Goal: Connect with others: Connect with others

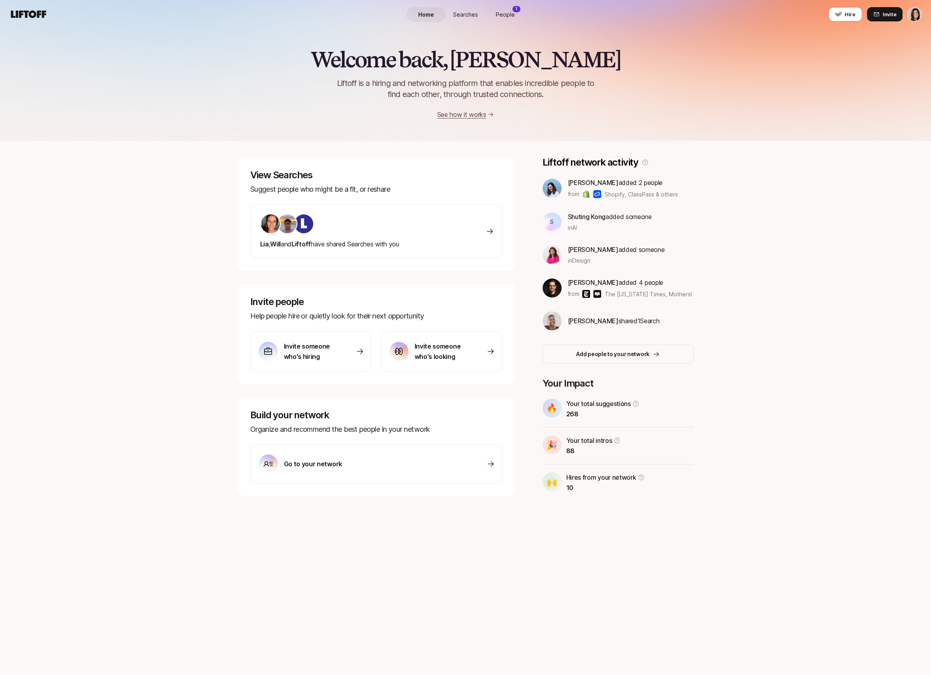
click at [500, 18] on span "People" at bounding box center [505, 14] width 19 height 8
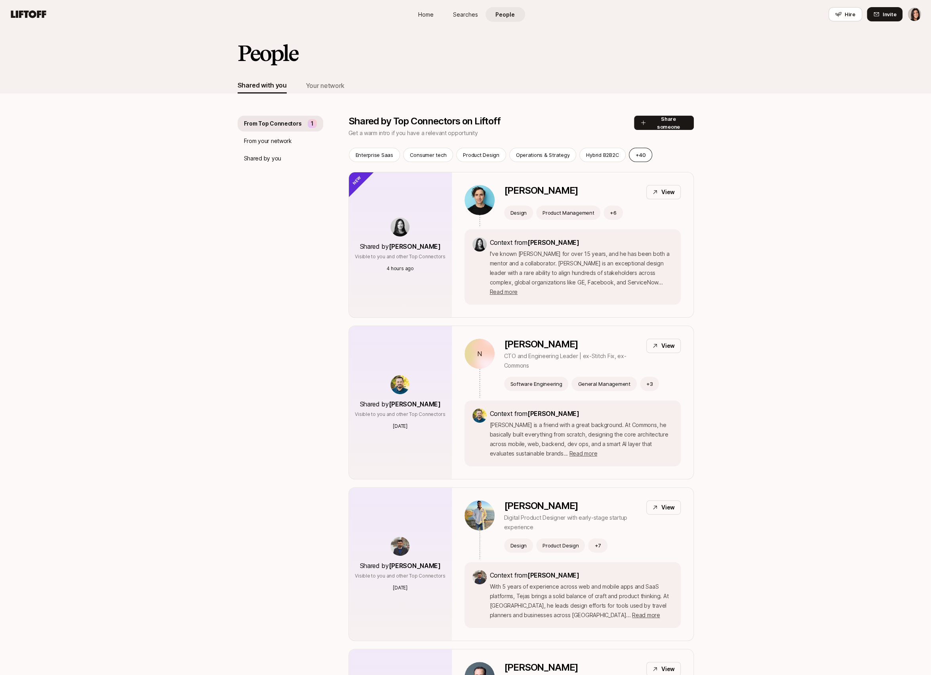
click at [645, 153] on button "+ 40" at bounding box center [640, 155] width 23 height 14
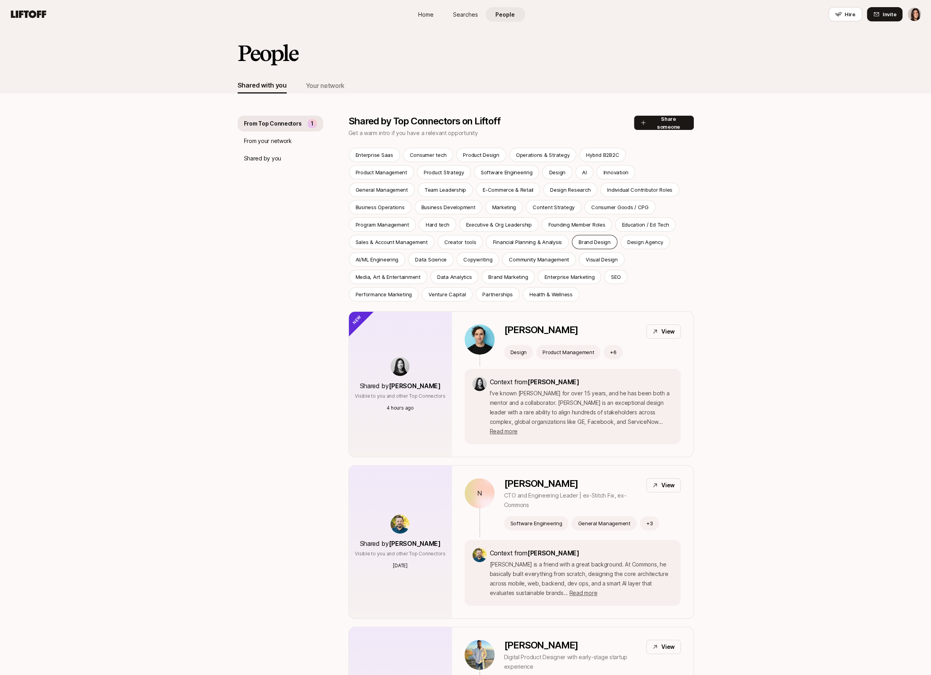
click at [578, 239] on p "Brand Design" at bounding box center [594, 242] width 32 height 8
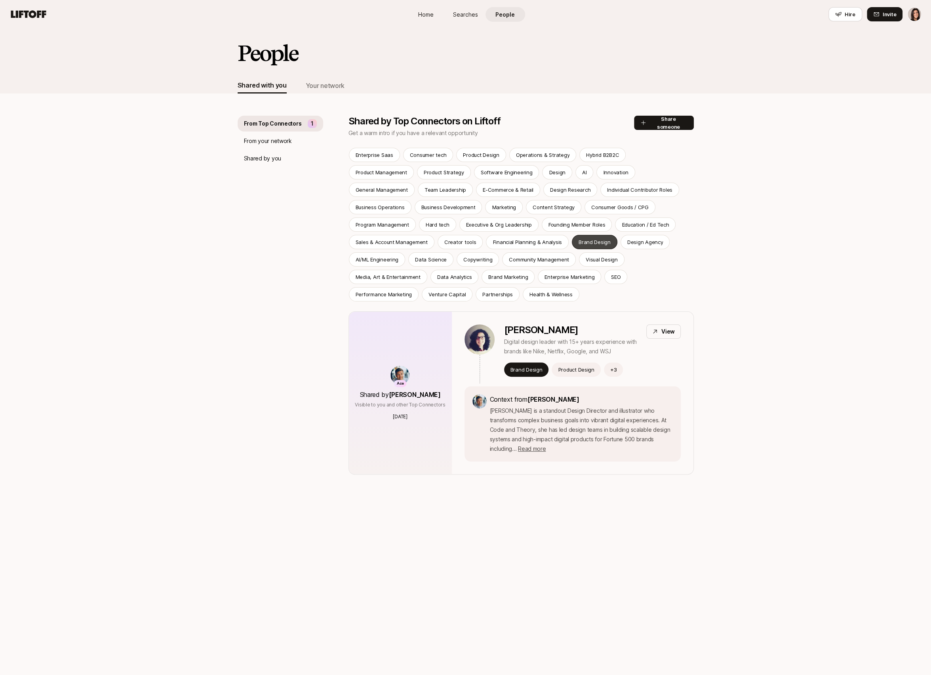
click at [578, 239] on p "Brand Design" at bounding box center [594, 242] width 32 height 8
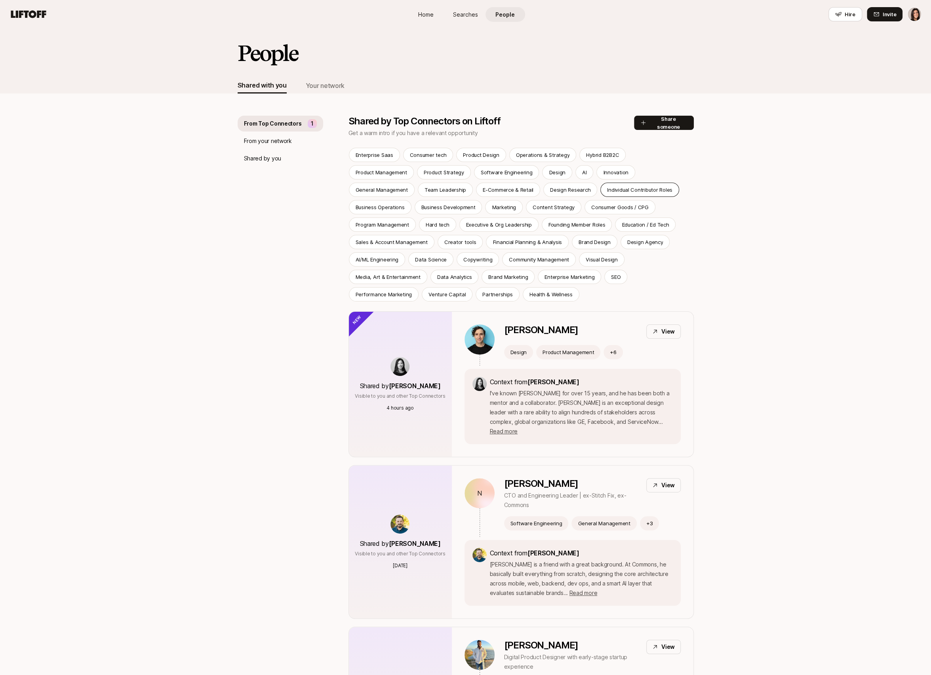
click at [600, 183] on div "Individual Contributor Roles" at bounding box center [639, 189] width 79 height 14
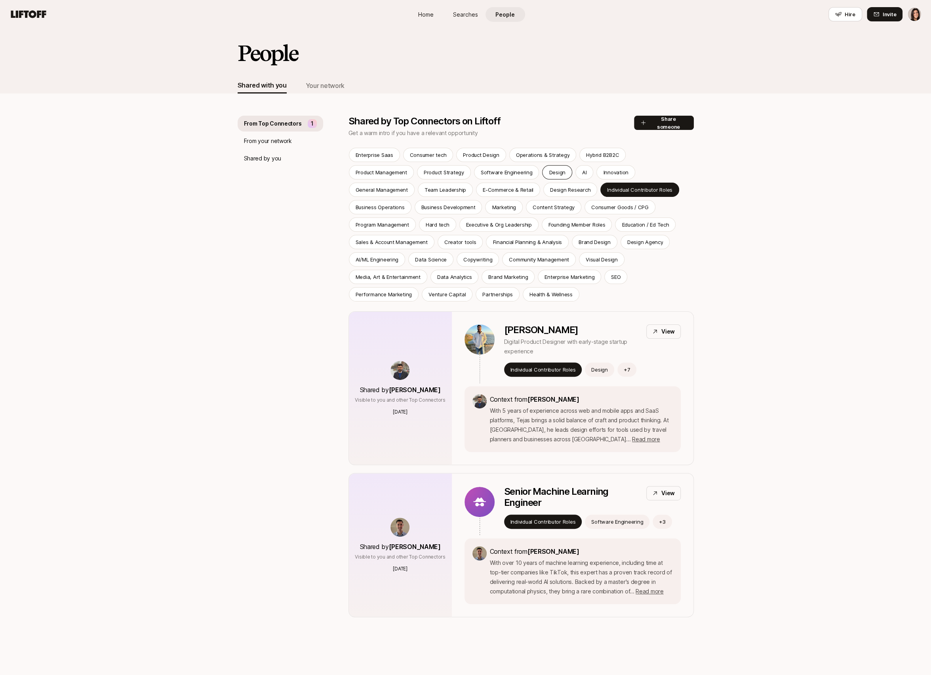
click at [549, 175] on p "Design" at bounding box center [557, 172] width 16 height 8
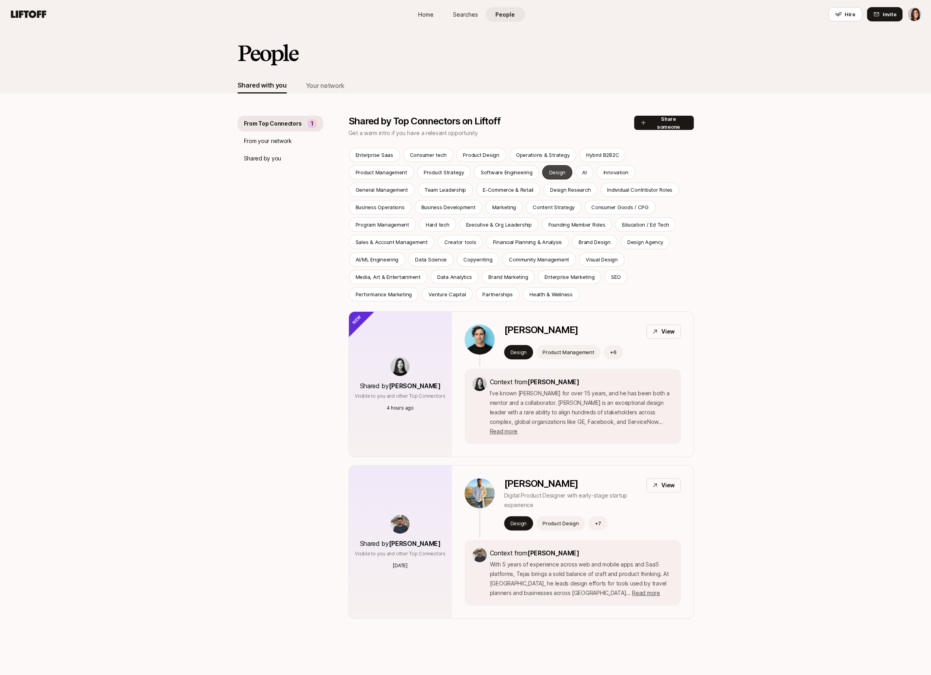
click at [549, 170] on p "Design" at bounding box center [557, 172] width 16 height 8
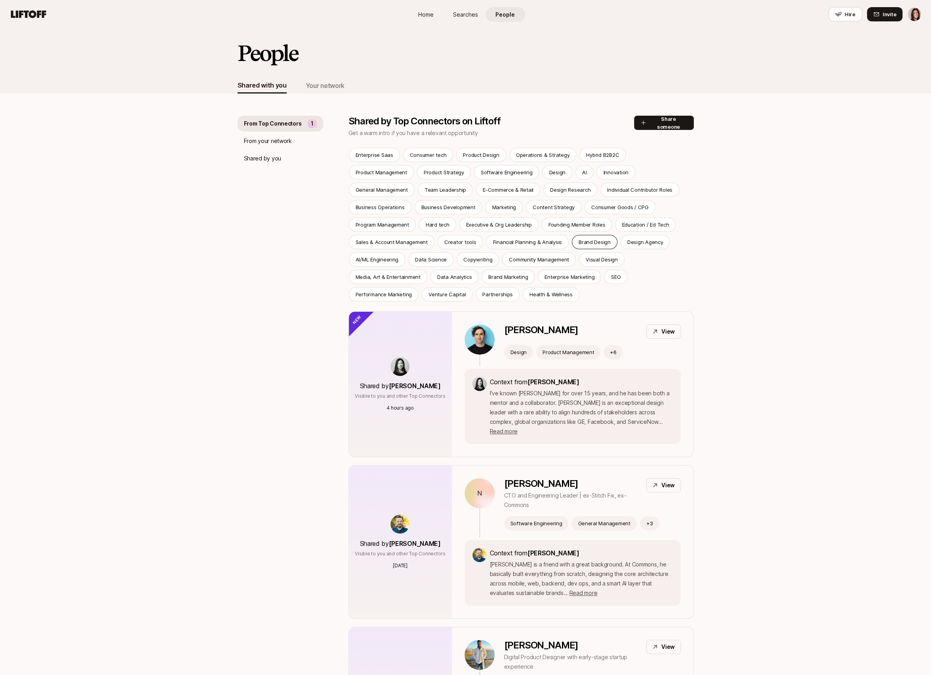
click at [578, 238] on p "Brand Design" at bounding box center [594, 242] width 32 height 8
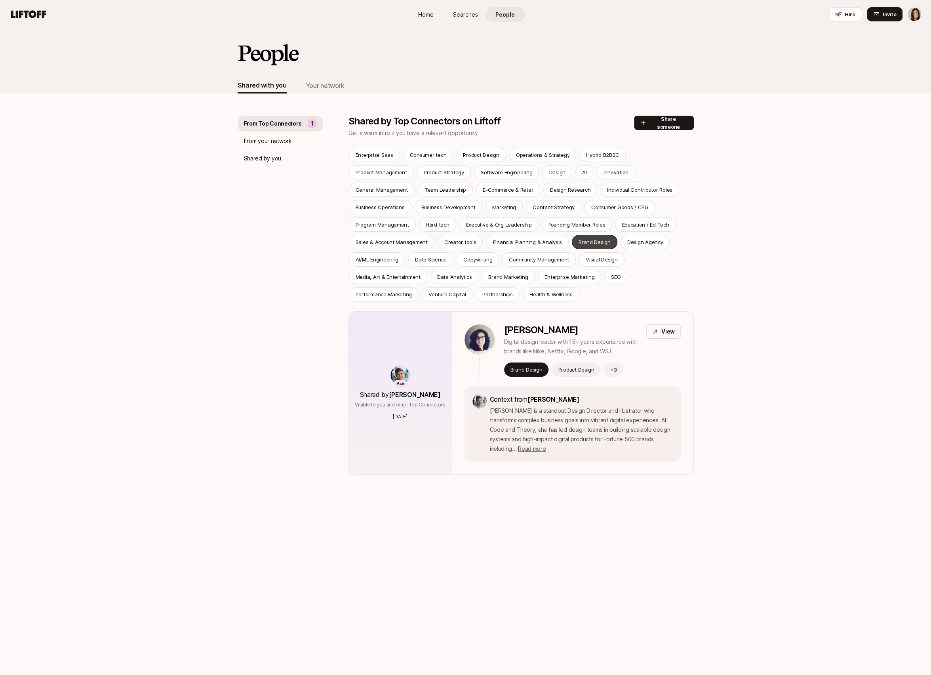
click at [578, 238] on p "Brand Design" at bounding box center [594, 242] width 32 height 8
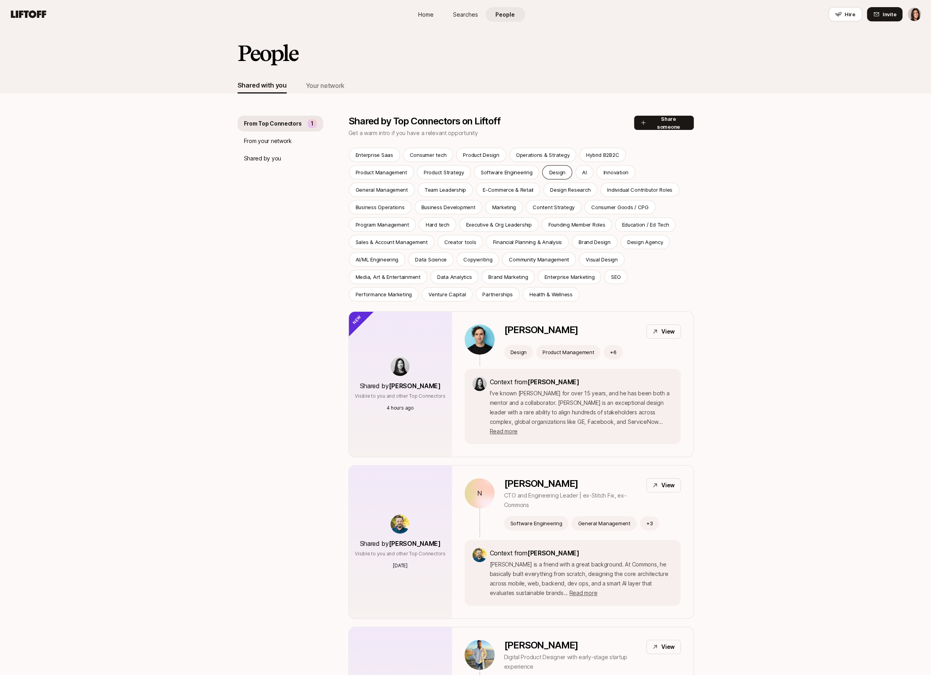
click at [542, 175] on div "Design" at bounding box center [557, 172] width 30 height 14
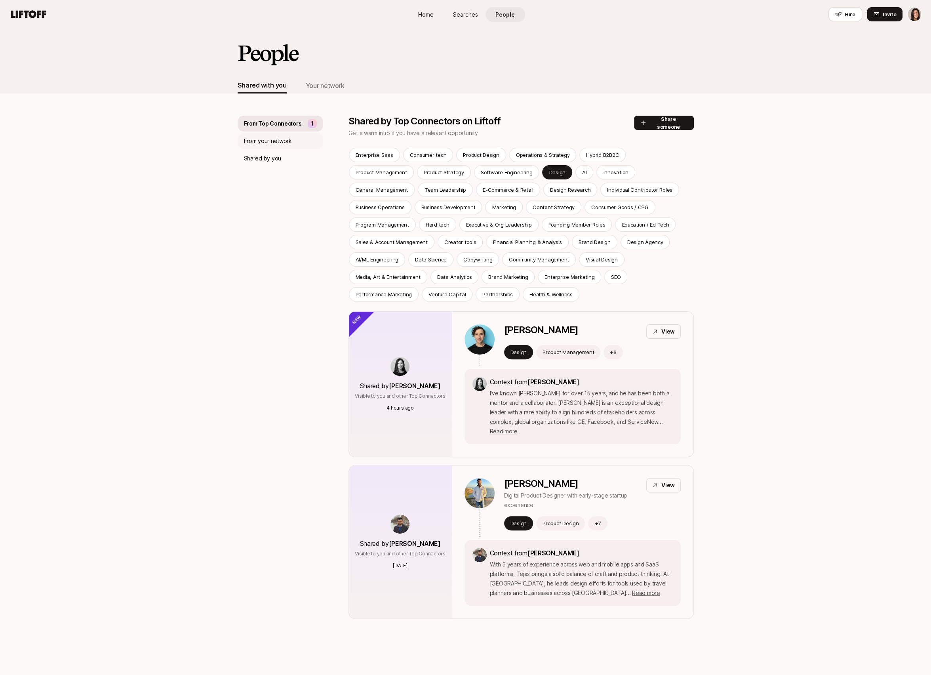
click at [294, 148] on div "From your network" at bounding box center [281, 141] width 86 height 16
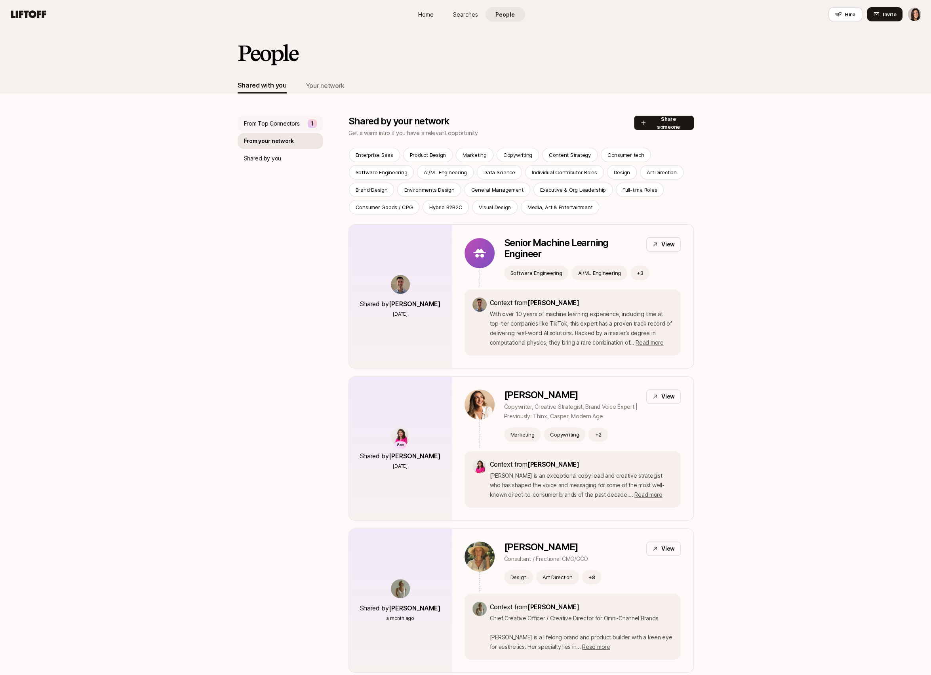
click at [289, 129] on div "From Top Connectors 1" at bounding box center [281, 124] width 86 height 16
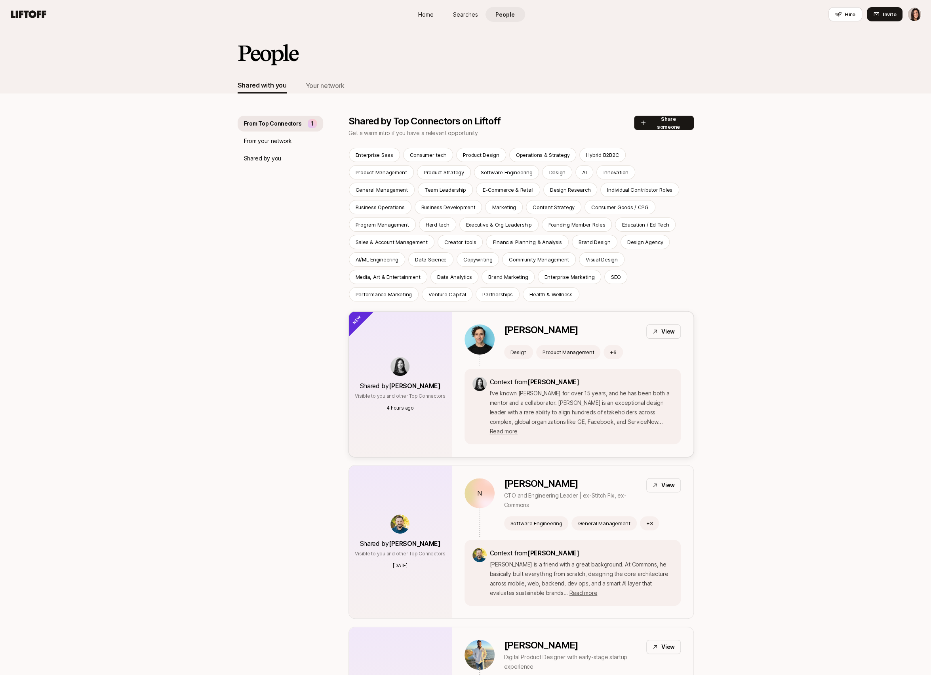
click at [434, 327] on div "Shared by [PERSON_NAME] Visible to you and other Top Connectors 4 hours ago" at bounding box center [400, 384] width 103 height 145
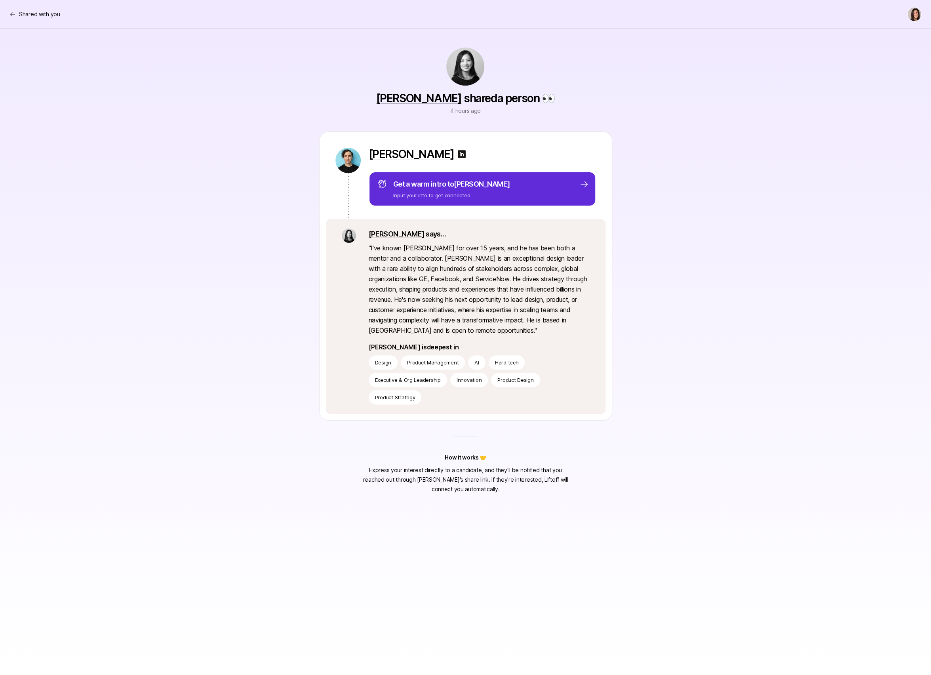
click at [457, 154] on img at bounding box center [462, 154] width 10 height 10
